Goal: Task Accomplishment & Management: Complete application form

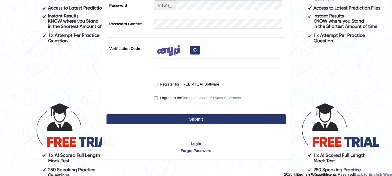
scroll to position [164, 0]
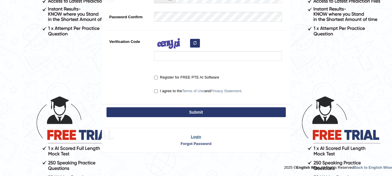
click at [197, 135] on link "Login" at bounding box center [196, 137] width 188 height 6
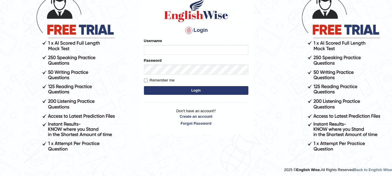
scroll to position [51, 0]
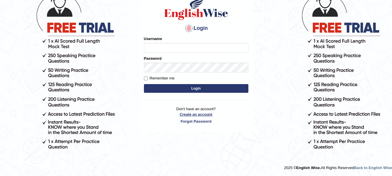
click at [195, 113] on link "Create an account" at bounding box center [196, 115] width 104 height 6
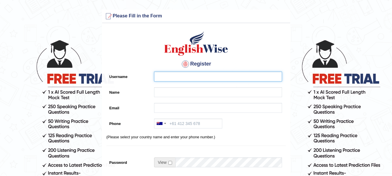
click at [197, 74] on input "Username" at bounding box center [218, 77] width 128 height 10
type input "navjotkaur1677"
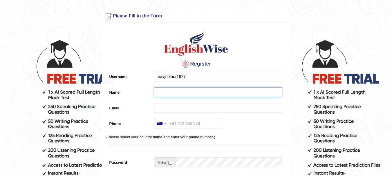
click at [173, 94] on input "Name" at bounding box center [218, 92] width 128 height 10
type input "[PERSON_NAME]"
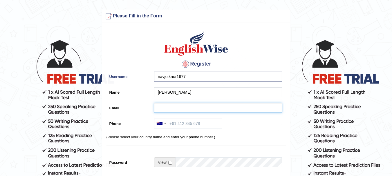
click at [172, 105] on input "Email" at bounding box center [218, 108] width 128 height 10
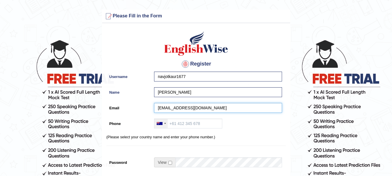
type input "[EMAIL_ADDRESS][DOMAIN_NAME]"
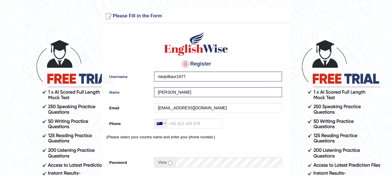
click at [157, 122] on div at bounding box center [160, 123] width 13 height 9
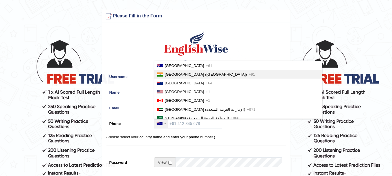
click at [183, 73] on span "[GEOGRAPHIC_DATA] ([GEOGRAPHIC_DATA])" at bounding box center [206, 74] width 82 height 4
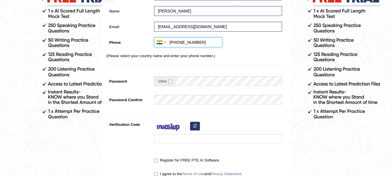
scroll to position [87, 0]
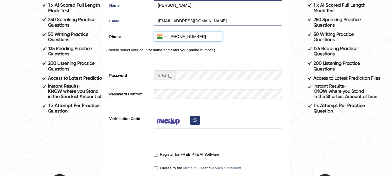
type input "[PHONE_NUMBER]"
click at [170, 75] on input "checkbox" at bounding box center [170, 76] width 4 height 4
checkbox input "true"
click at [177, 77] on input "Password" at bounding box center [229, 76] width 106 height 10
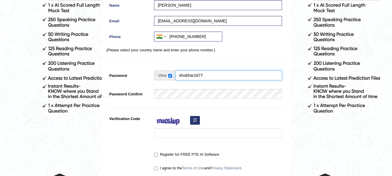
type input "khokhar1677"
click at [170, 76] on input "checkbox" at bounding box center [170, 76] width 4 height 4
checkbox input "false"
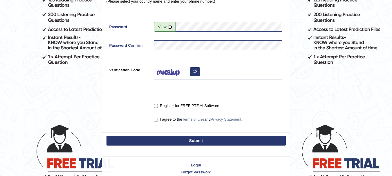
scroll to position [164, 0]
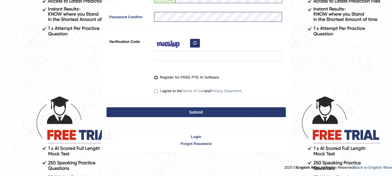
click at [158, 80] on input "Register for FREE PTE AI Software" at bounding box center [156, 78] width 4 height 4
checkbox input "true"
click at [156, 92] on input "I agree to the Terms of Use and Privacy Statement ." at bounding box center [156, 91] width 4 height 4
checkbox input "true"
click at [151, 111] on button "Submit" at bounding box center [195, 112] width 179 height 10
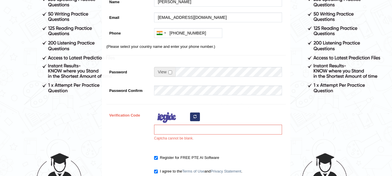
scroll to position [119, 0]
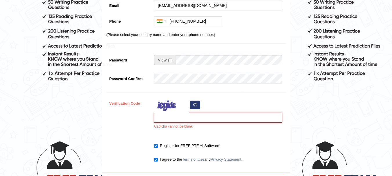
click at [162, 118] on input "Verification Code" at bounding box center [218, 118] width 128 height 10
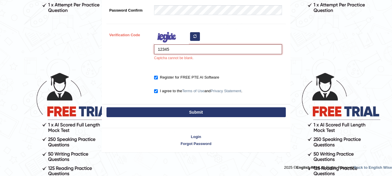
type input "12345"
click at [173, 113] on button "Submit" at bounding box center [195, 112] width 179 height 10
type input "[PHONE_NUMBER]"
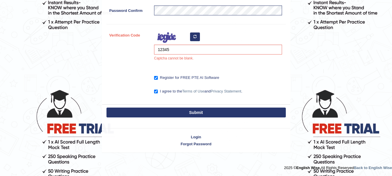
scroll to position [171, 0]
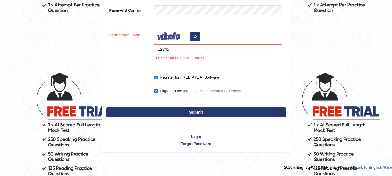
scroll to position [187, 0]
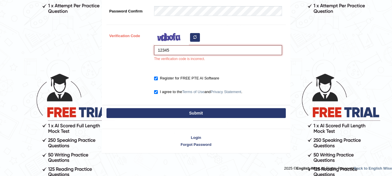
drag, startPoint x: 176, startPoint y: 48, endPoint x: 158, endPoint y: 50, distance: 19.0
click at [158, 50] on input "12345" at bounding box center [218, 50] width 128 height 10
click at [173, 40] on img at bounding box center [171, 38] width 35 height 15
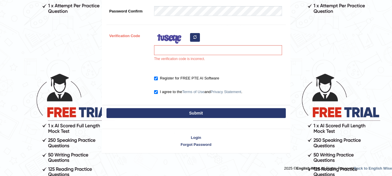
click at [173, 40] on img at bounding box center [171, 38] width 35 height 15
click at [167, 39] on img at bounding box center [171, 38] width 35 height 15
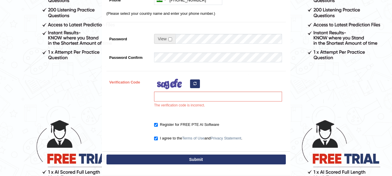
scroll to position [0, 0]
